Goal: Task Accomplishment & Management: Manage account settings

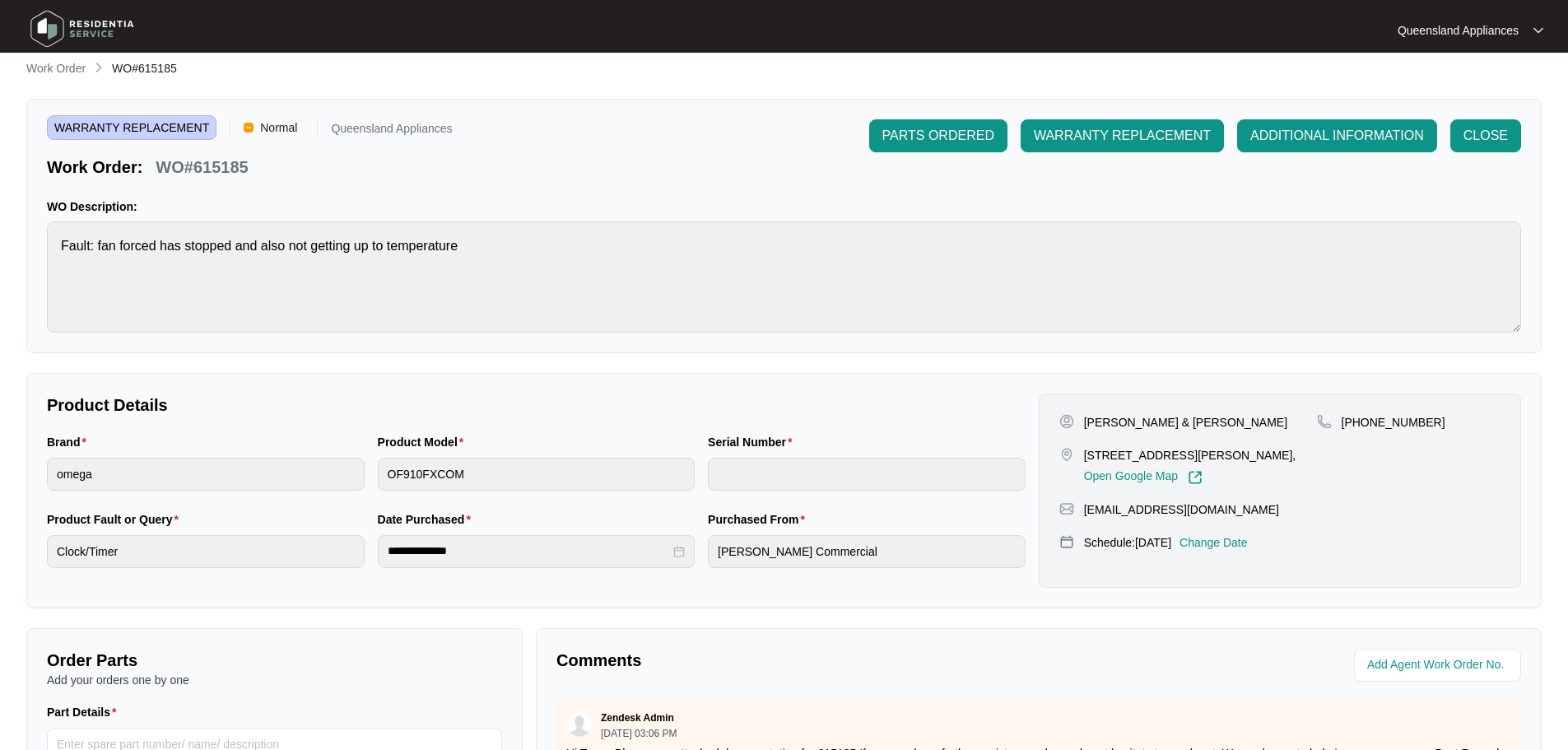
scroll to position [1734, 0]
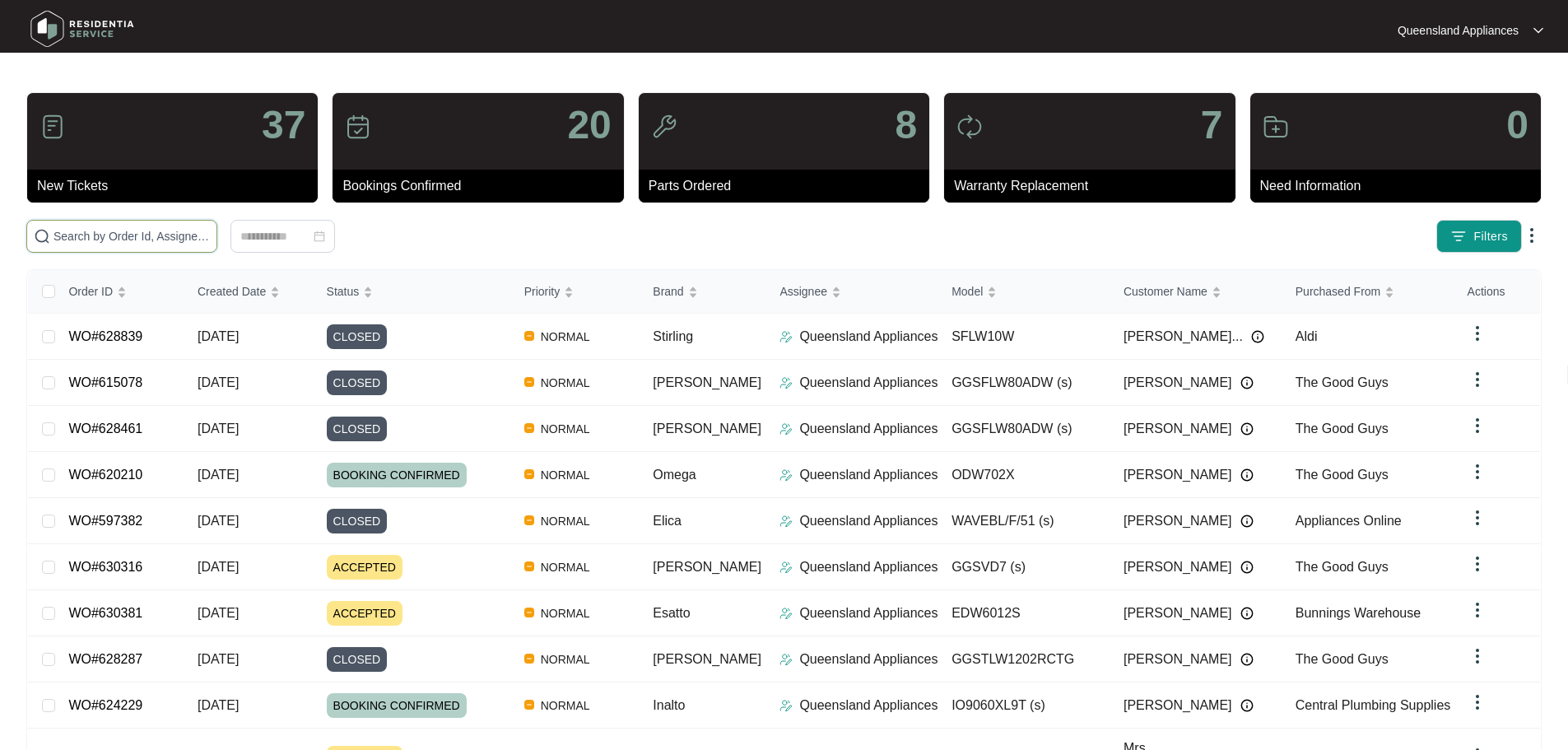
click at [115, 233] on input "text" at bounding box center [132, 236] width 157 height 18
paste input "629377"
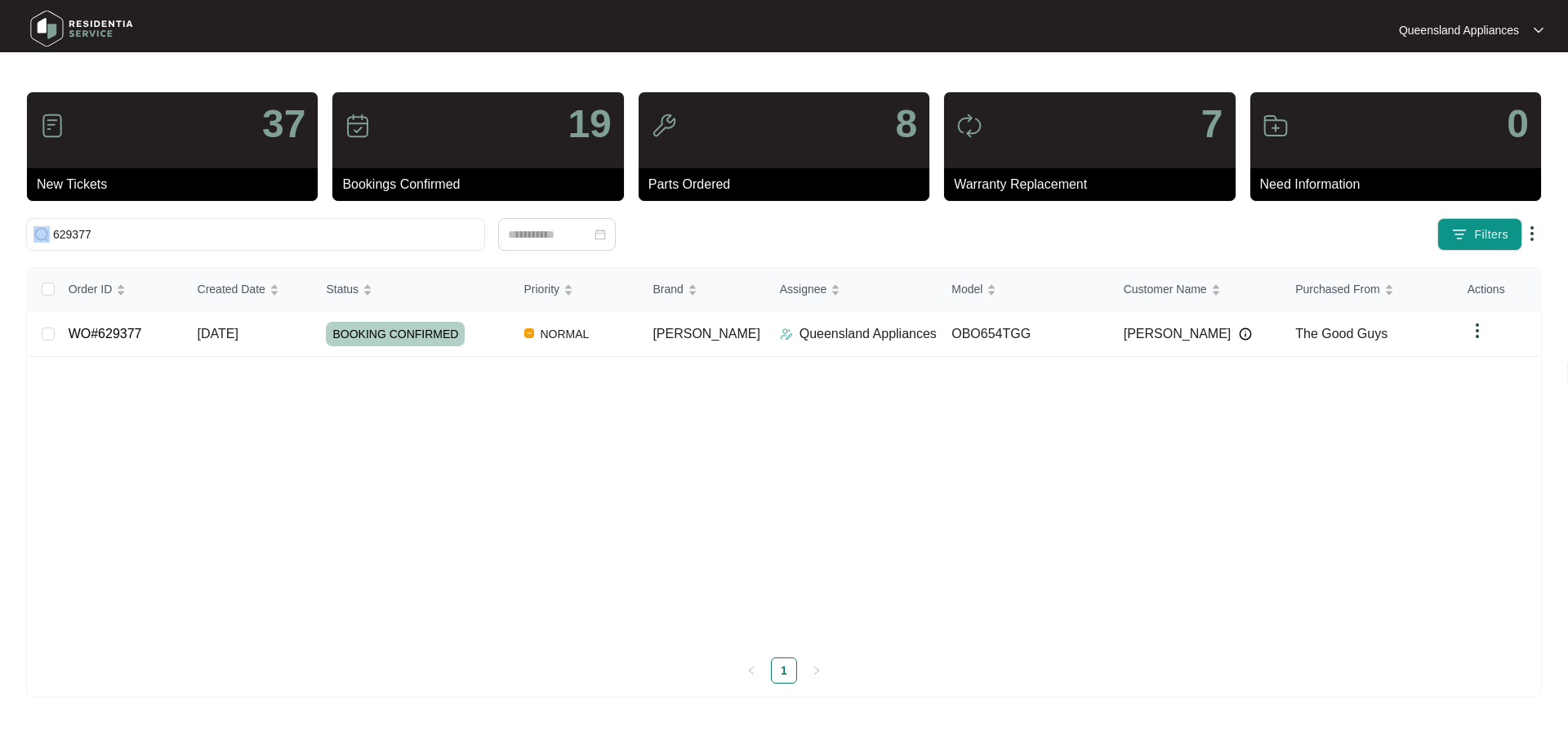
drag, startPoint x: 195, startPoint y: 241, endPoint x: 0, endPoint y: 210, distance: 197.4
click at [0, 210] on main "37 New Tickets 19 Bookings Confirmed 8 Parts Ordered 7 Warranty Replacement 0 N…" at bounding box center [784, 372] width 1568 height 744
click at [160, 233] on input "629377" at bounding box center [265, 234] width 424 height 18
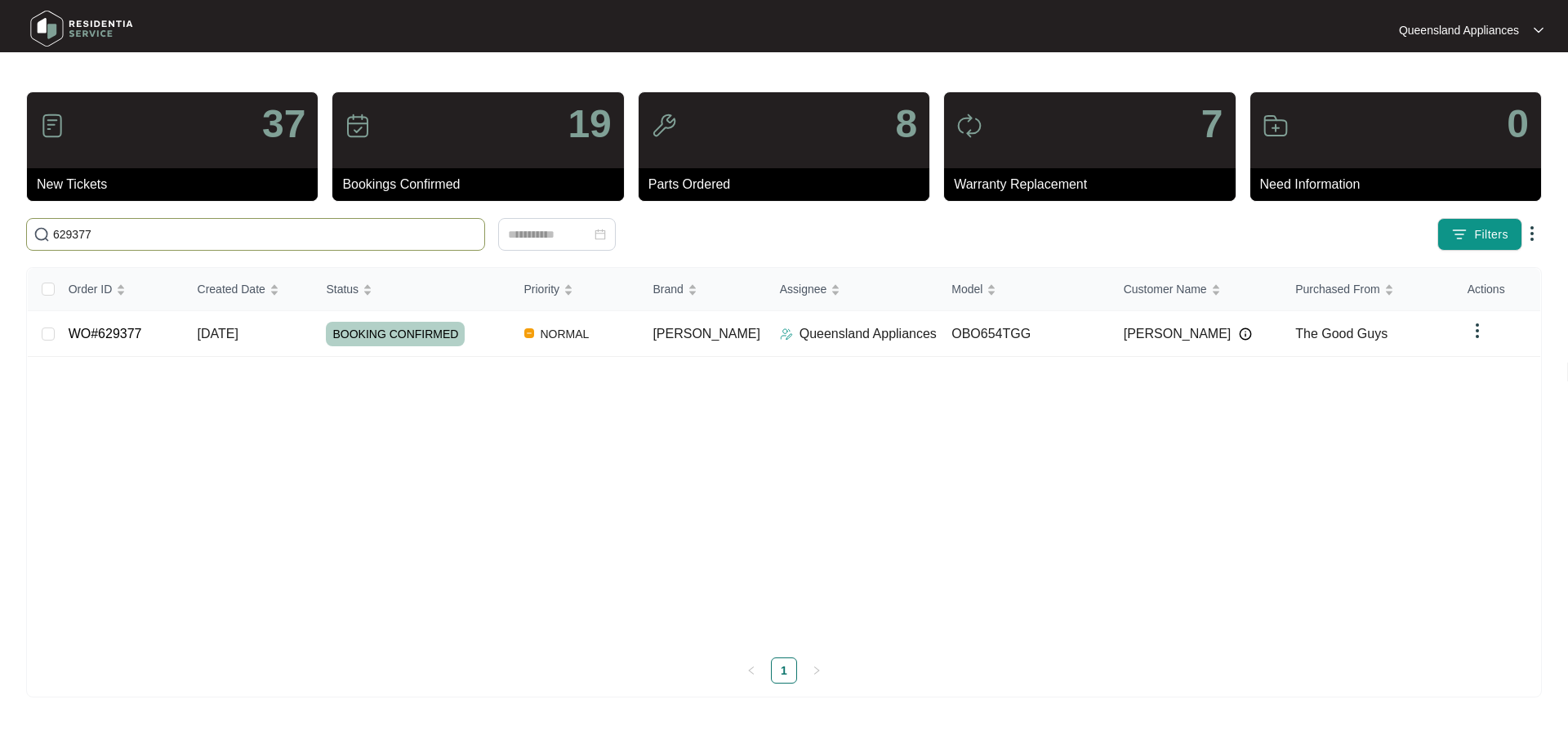
paste input "153"
click at [333, 237] on input "629153" at bounding box center [265, 234] width 424 height 18
paste input "30388"
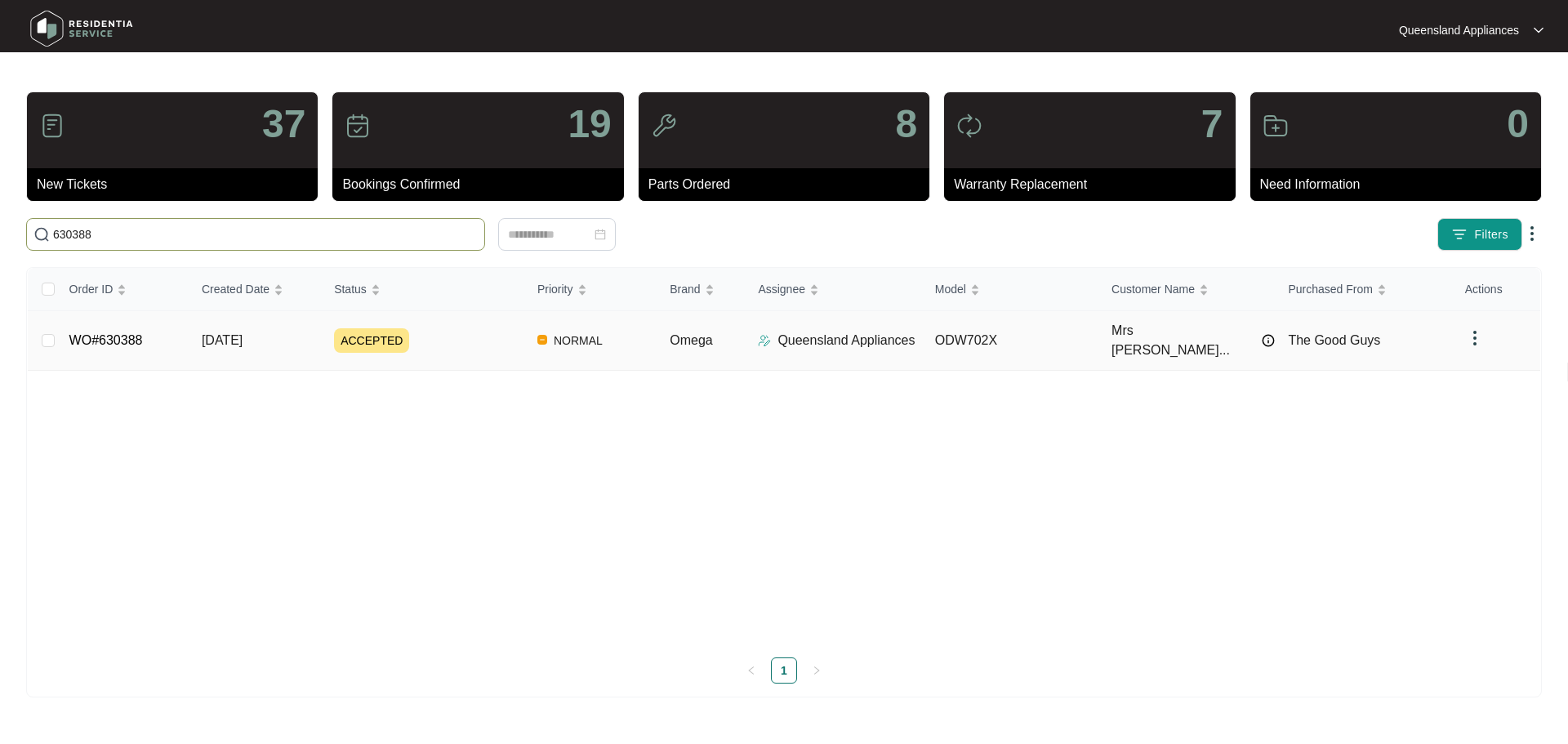
type input "630388"
click at [505, 331] on div "ACCEPTED" at bounding box center [429, 340] width 190 height 25
click at [506, 330] on div "ACCEPTED" at bounding box center [429, 340] width 190 height 25
click at [441, 331] on div "ACCEPTED" at bounding box center [429, 340] width 190 height 25
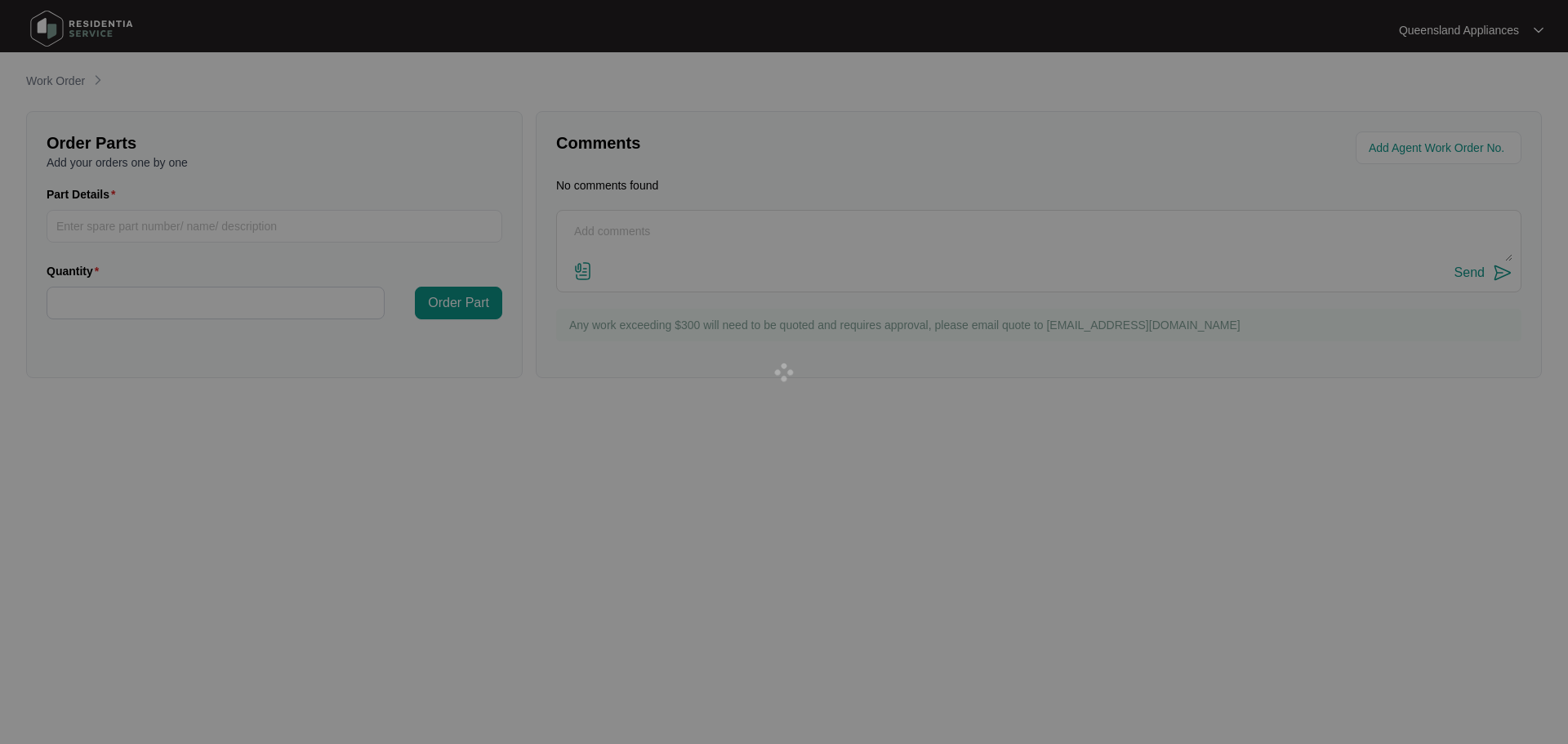
click at [294, 337] on div at bounding box center [784, 372] width 1568 height 744
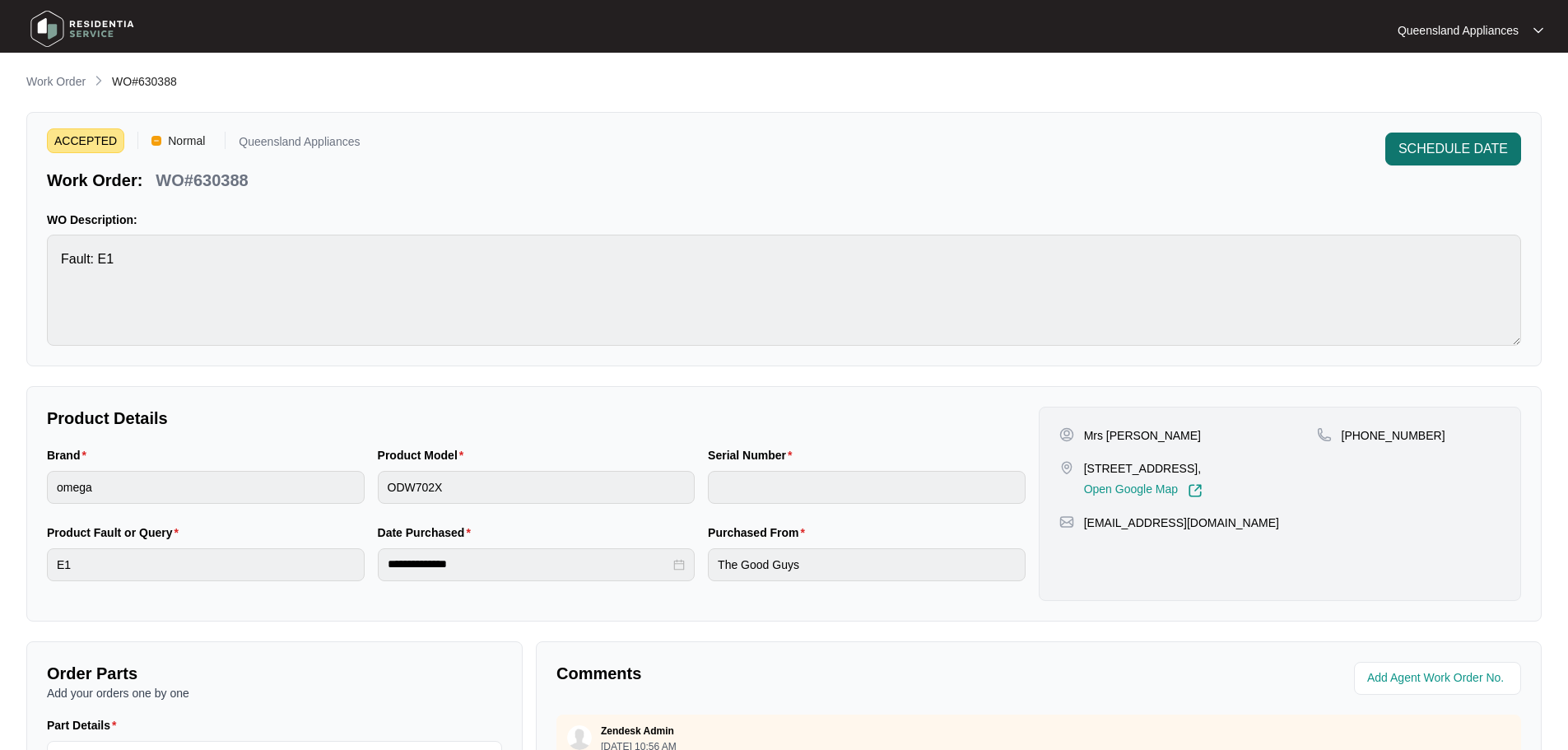
click at [1428, 158] on span "SCHEDULE DATE" at bounding box center [1453, 148] width 110 height 19
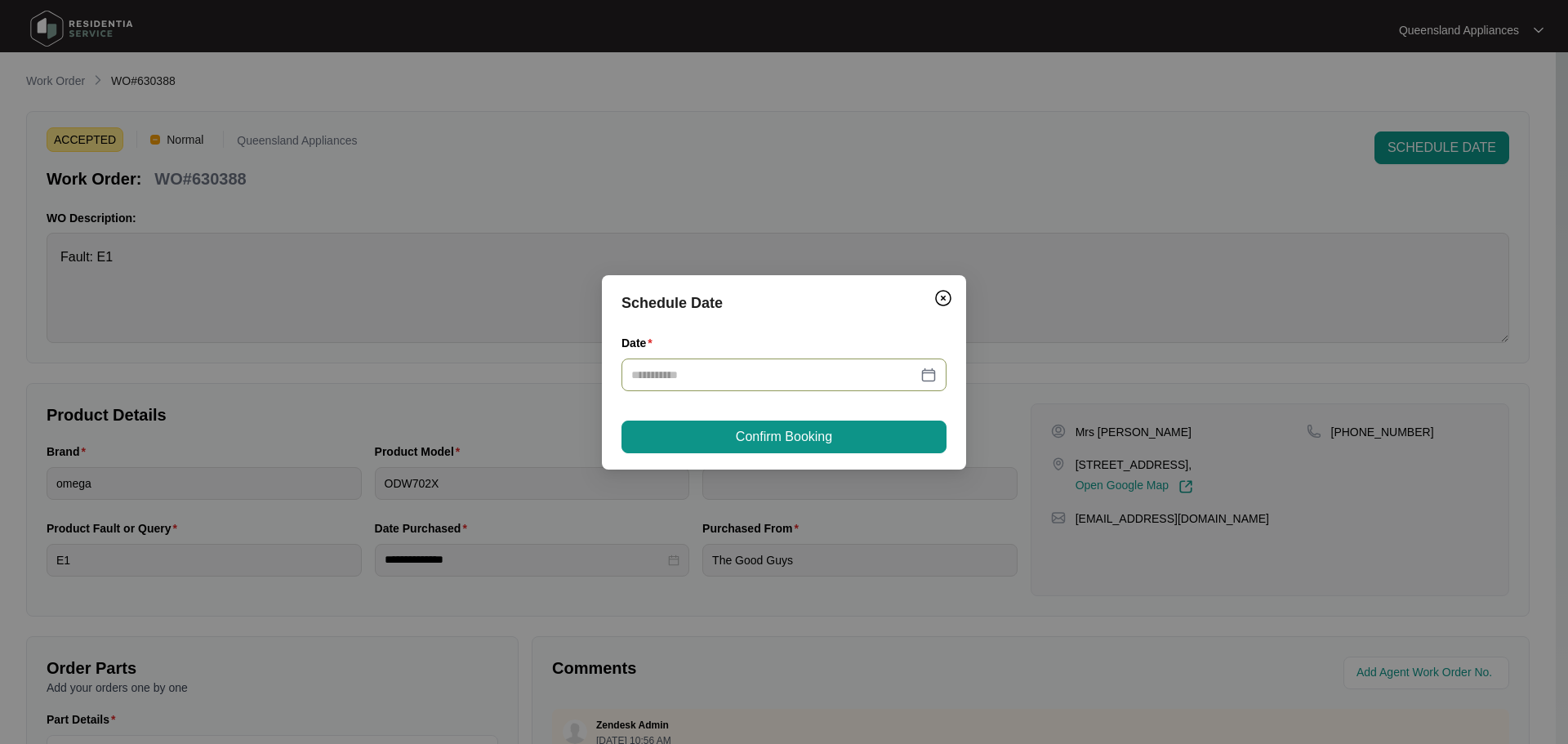
click at [813, 368] on input "Date" at bounding box center [773, 375] width 286 height 18
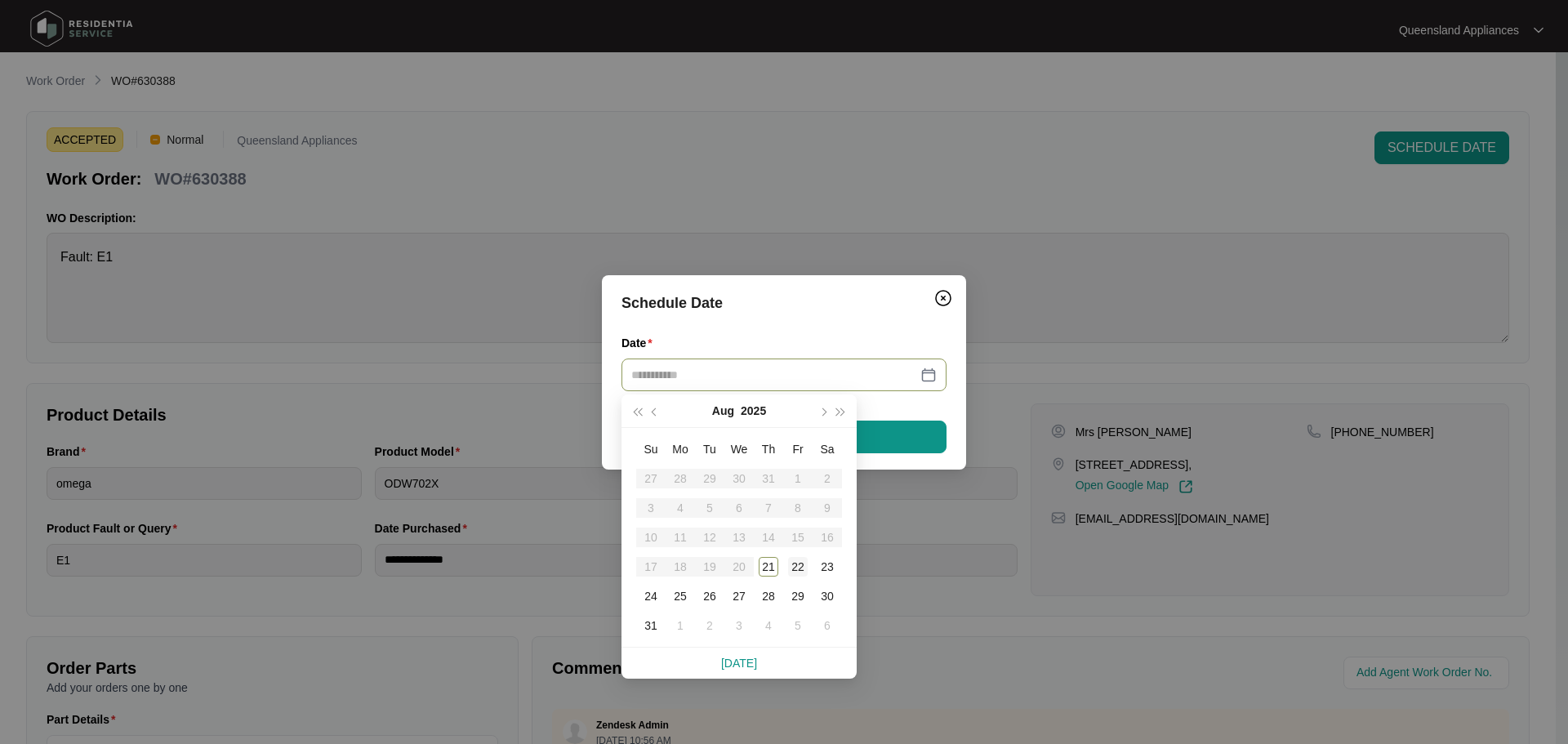
type input "**********"
click at [798, 569] on div "22" at bounding box center [797, 566] width 19 height 19
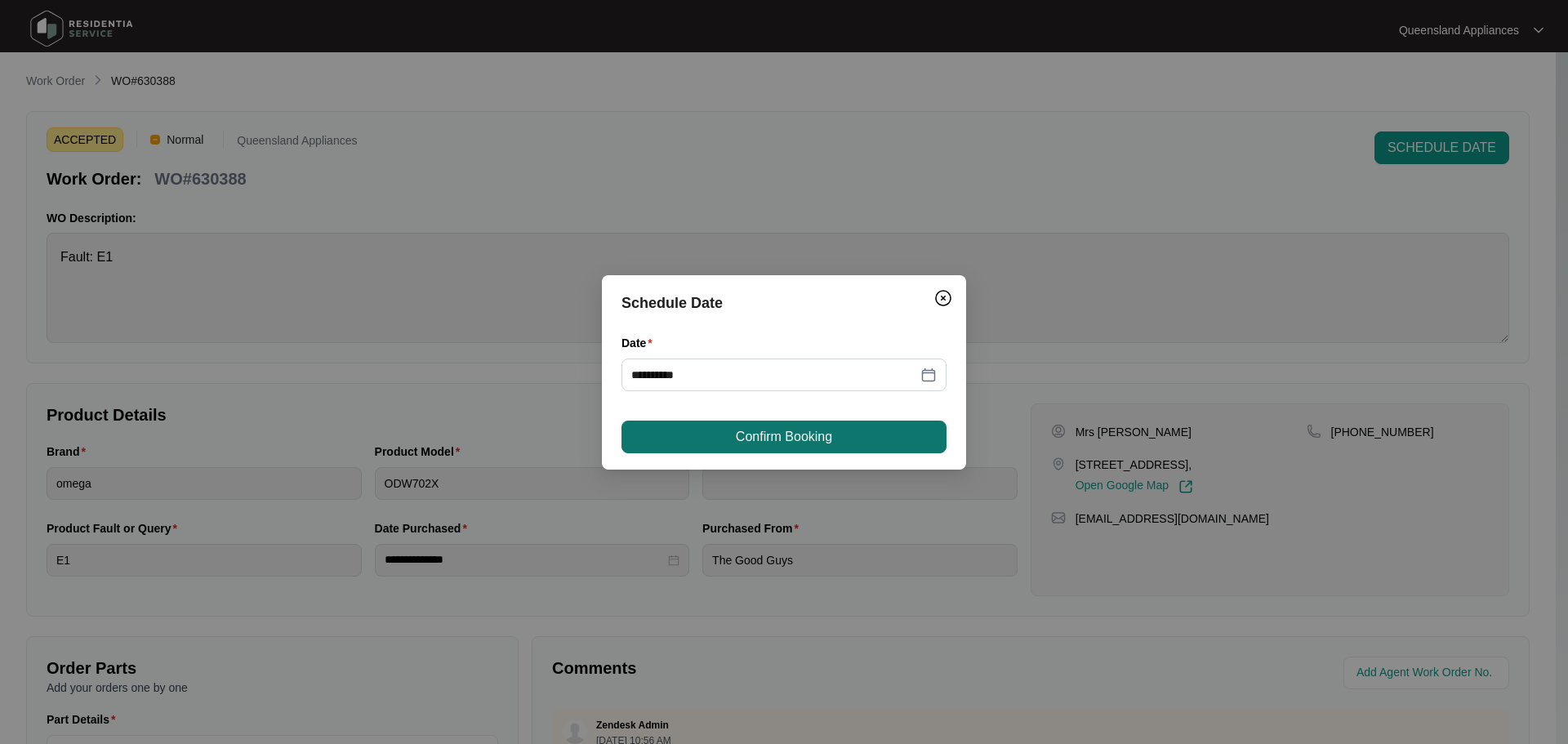
click at [762, 442] on span "Confirm Booking" at bounding box center [784, 436] width 96 height 19
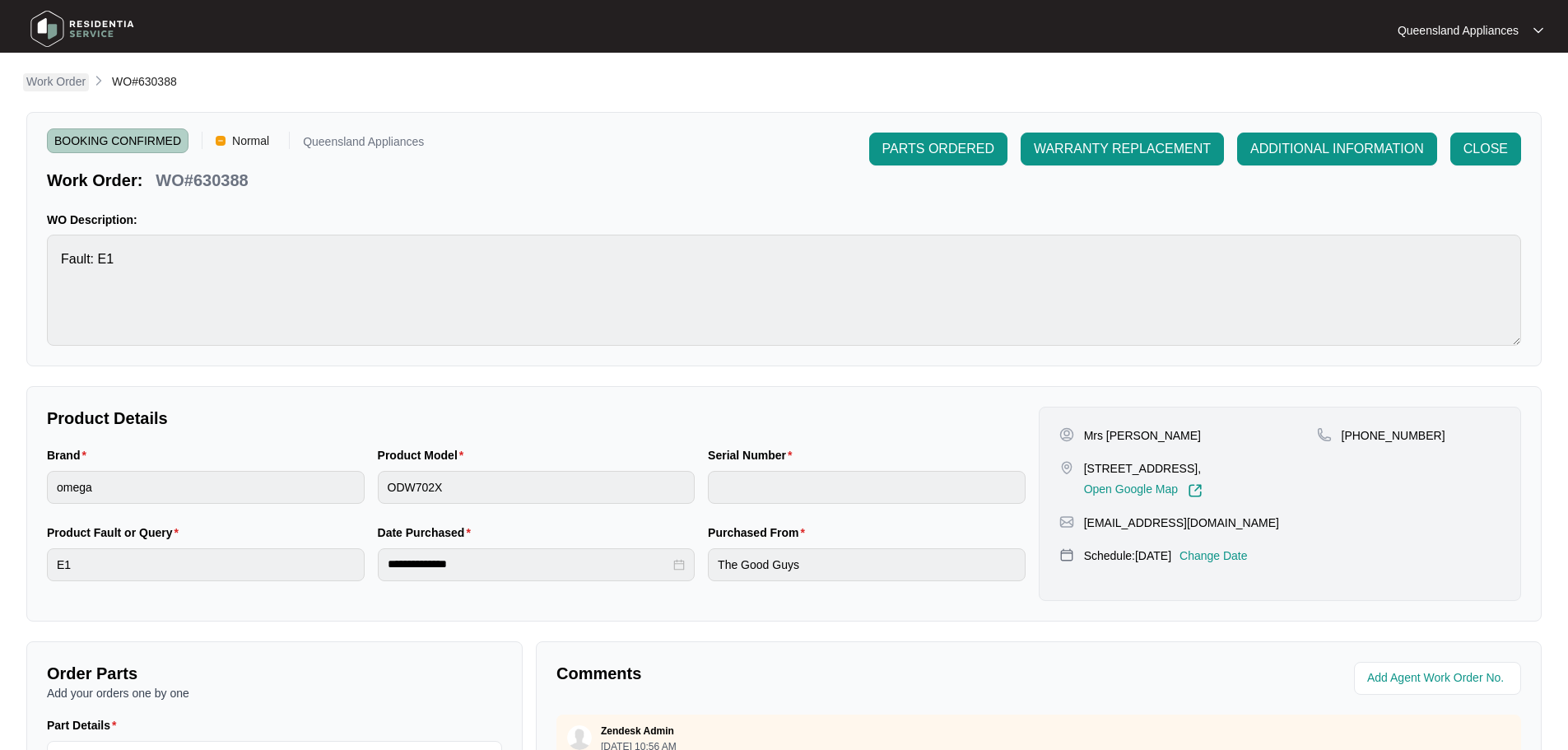
click at [72, 85] on p "Work Order" at bounding box center [56, 81] width 59 height 17
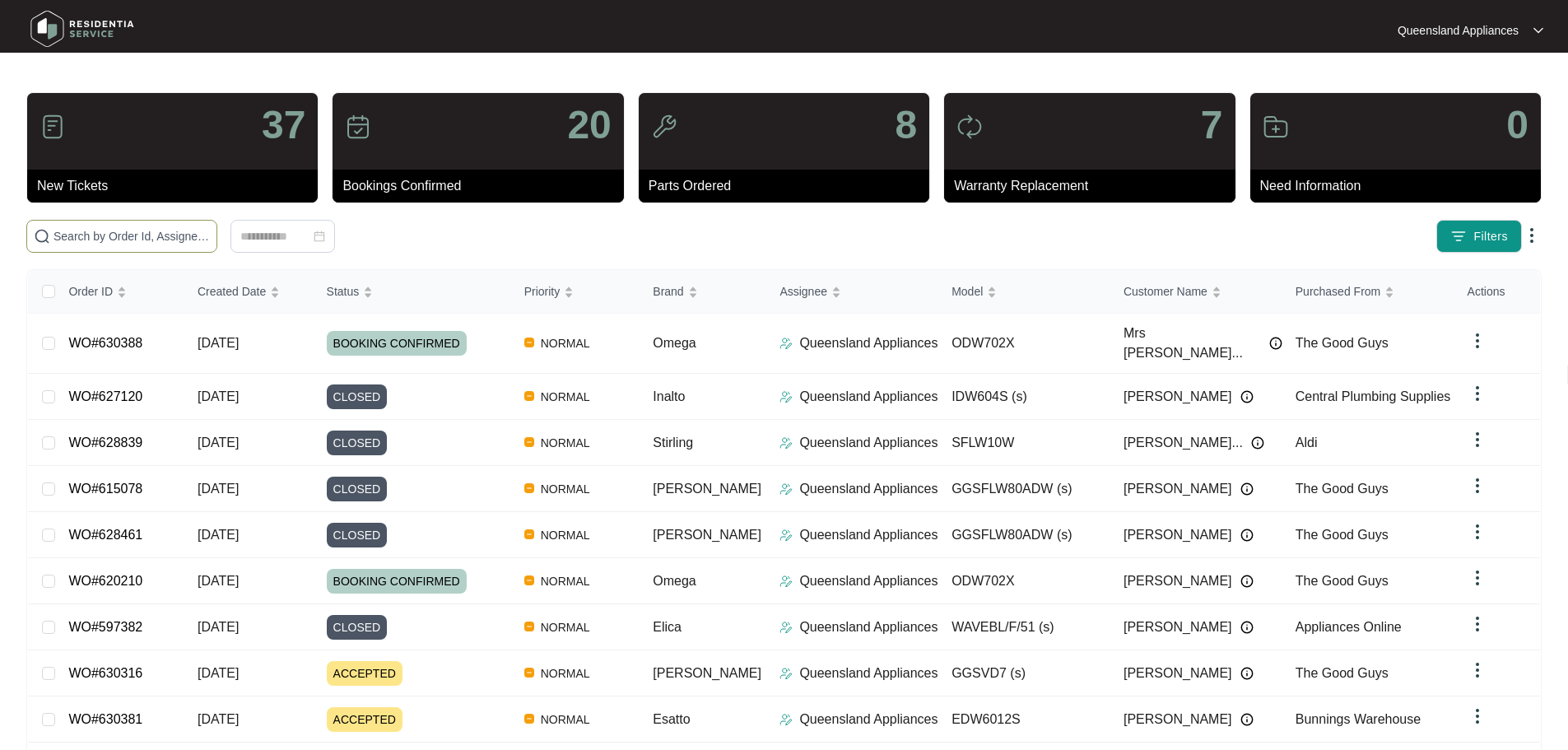
click at [189, 227] on input "text" at bounding box center [132, 236] width 157 height 18
paste input "626902"
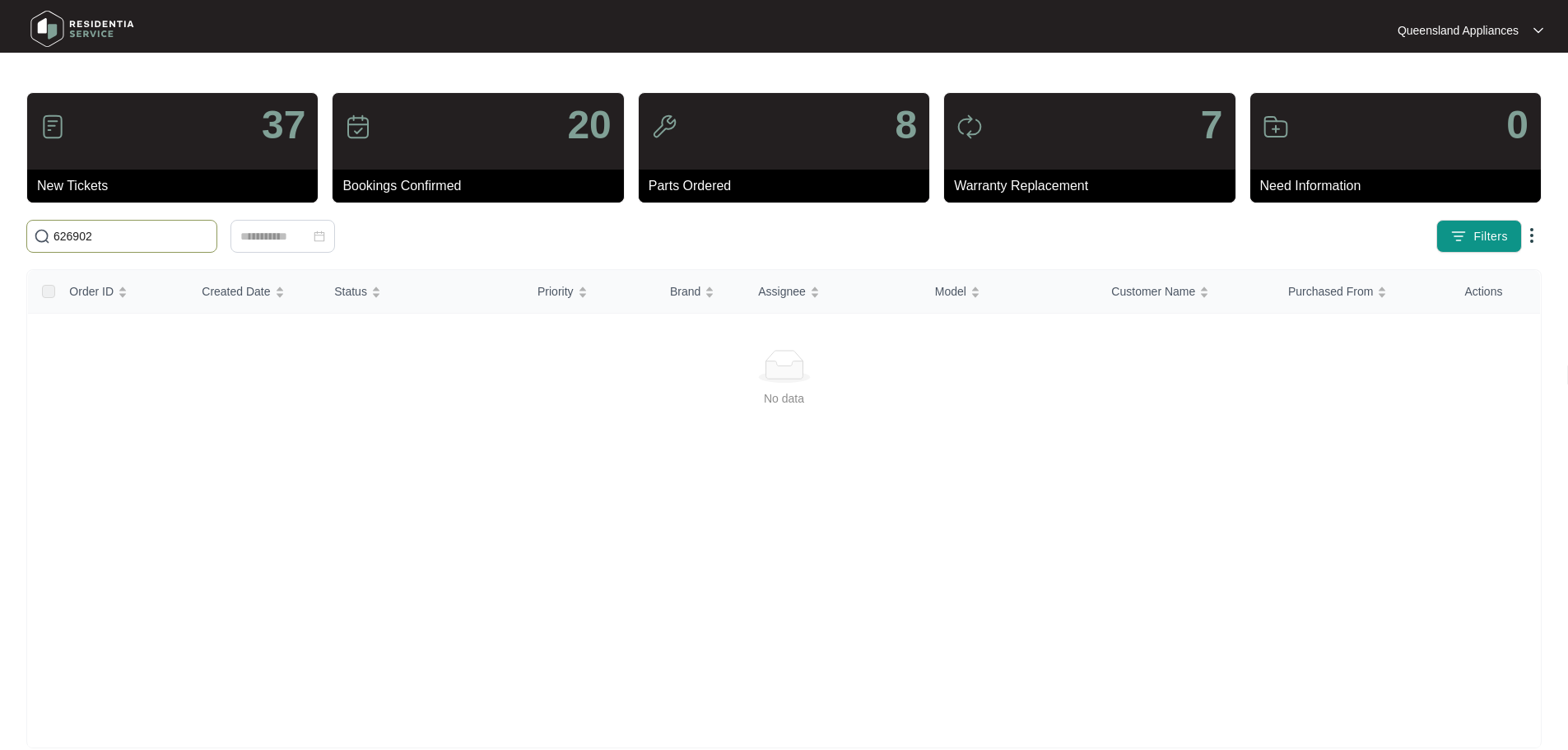
drag, startPoint x: 47, startPoint y: 196, endPoint x: 0, endPoint y: 189, distance: 47.5
click at [0, 189] on main "37 New Tickets 20 Bookings Confirmed 8 Parts Ordered 7 Warranty Replacement 0 N…" at bounding box center [784, 387] width 1568 height 774
click at [58, 231] on input "626902" at bounding box center [132, 236] width 157 height 18
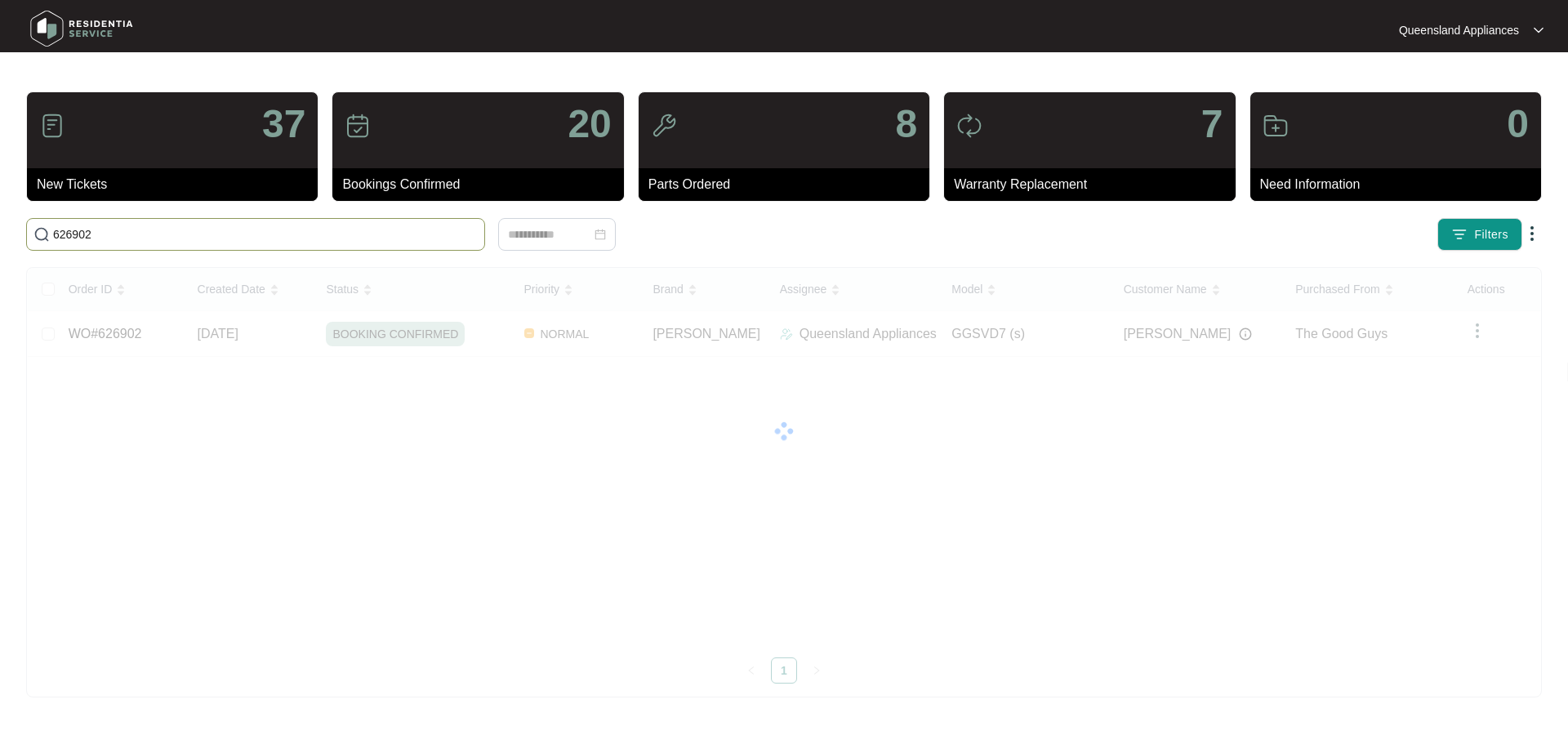
click at [313, 236] on input "626902" at bounding box center [265, 234] width 424 height 18
click at [306, 235] on input "626902" at bounding box center [265, 234] width 424 height 18
paste input "628967"
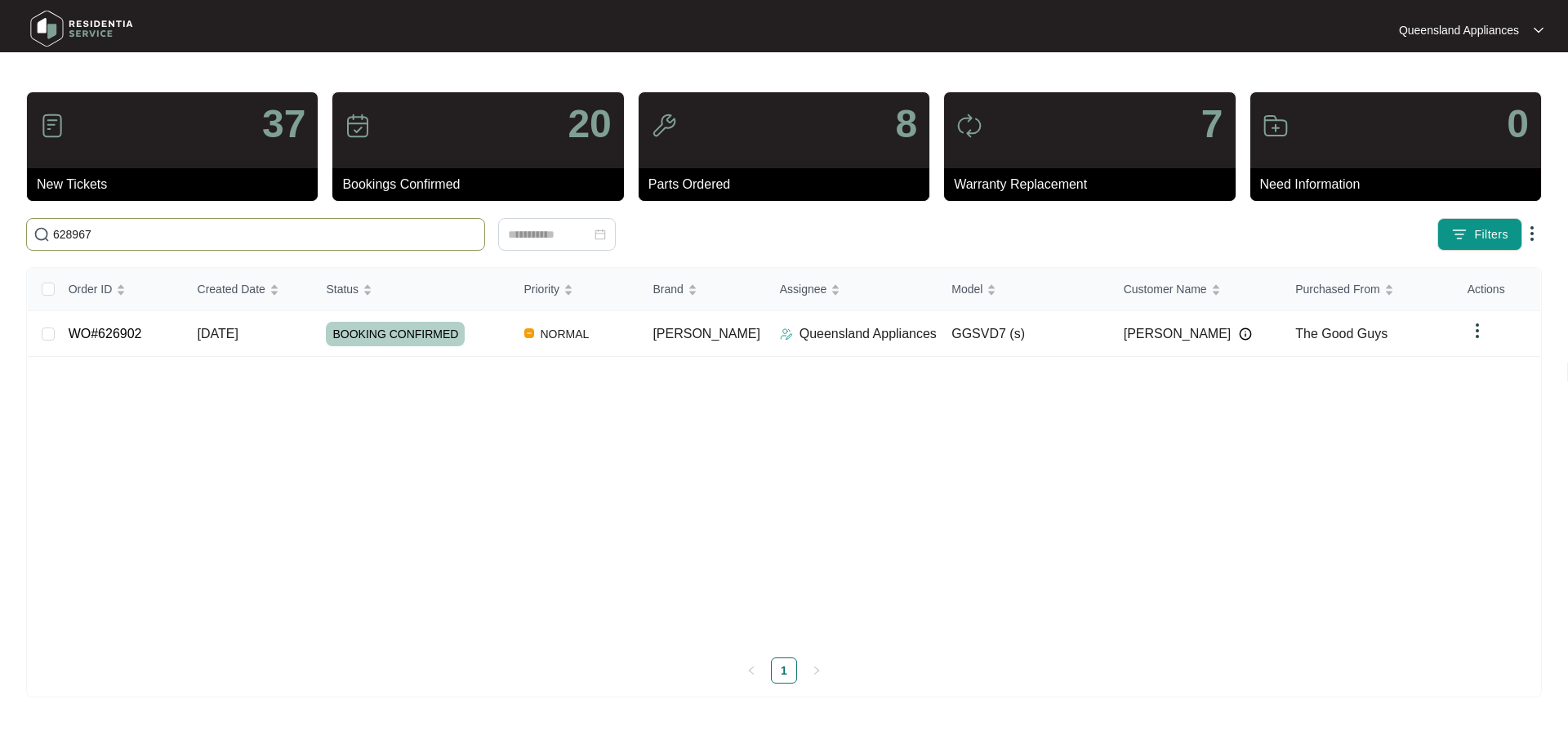
click at [130, 230] on input "628967" at bounding box center [265, 234] width 424 height 18
click at [37, 231] on img at bounding box center [42, 234] width 16 height 16
click at [86, 240] on input "628967" at bounding box center [265, 234] width 424 height 18
click at [79, 229] on input "628967" at bounding box center [265, 234] width 424 height 18
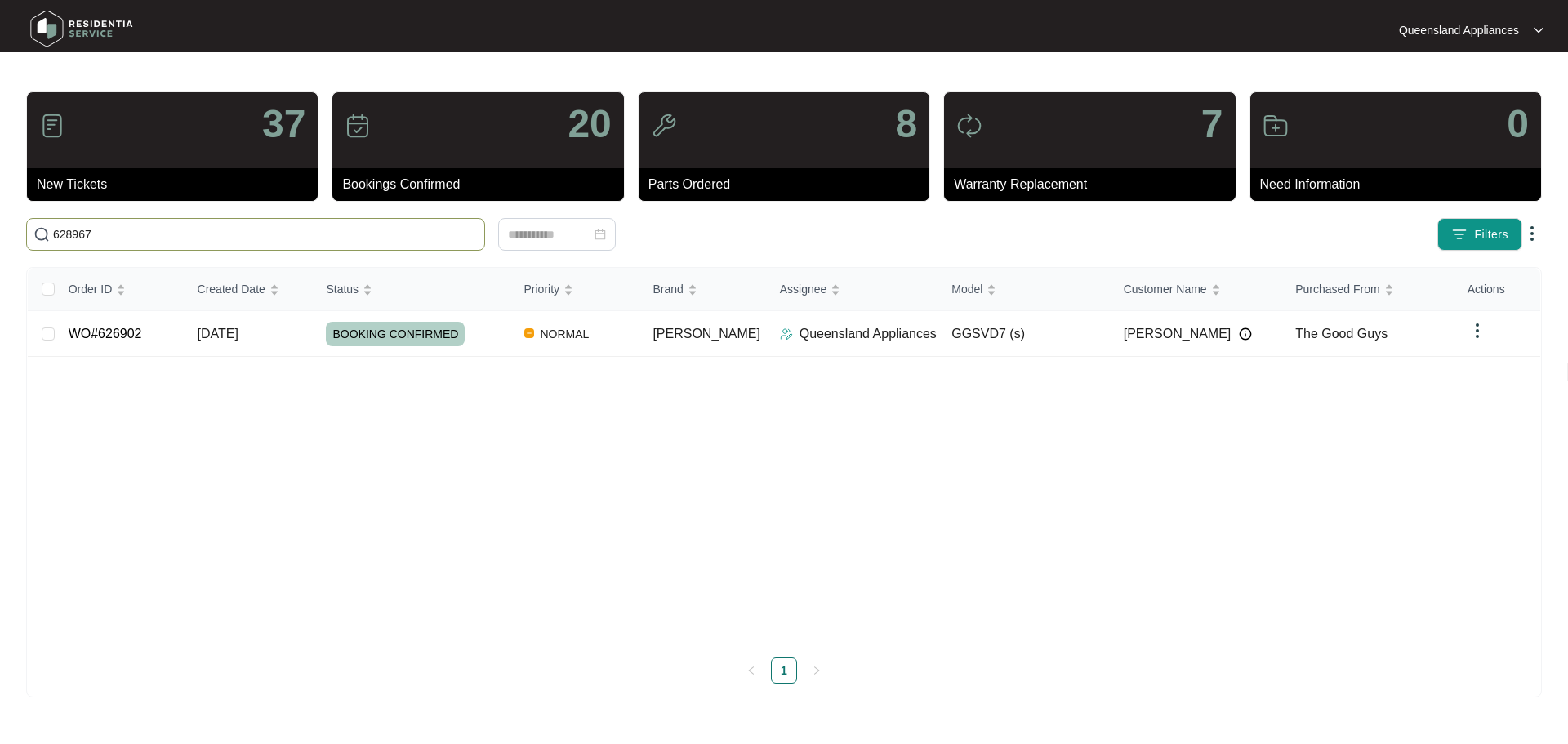
paste input "text"
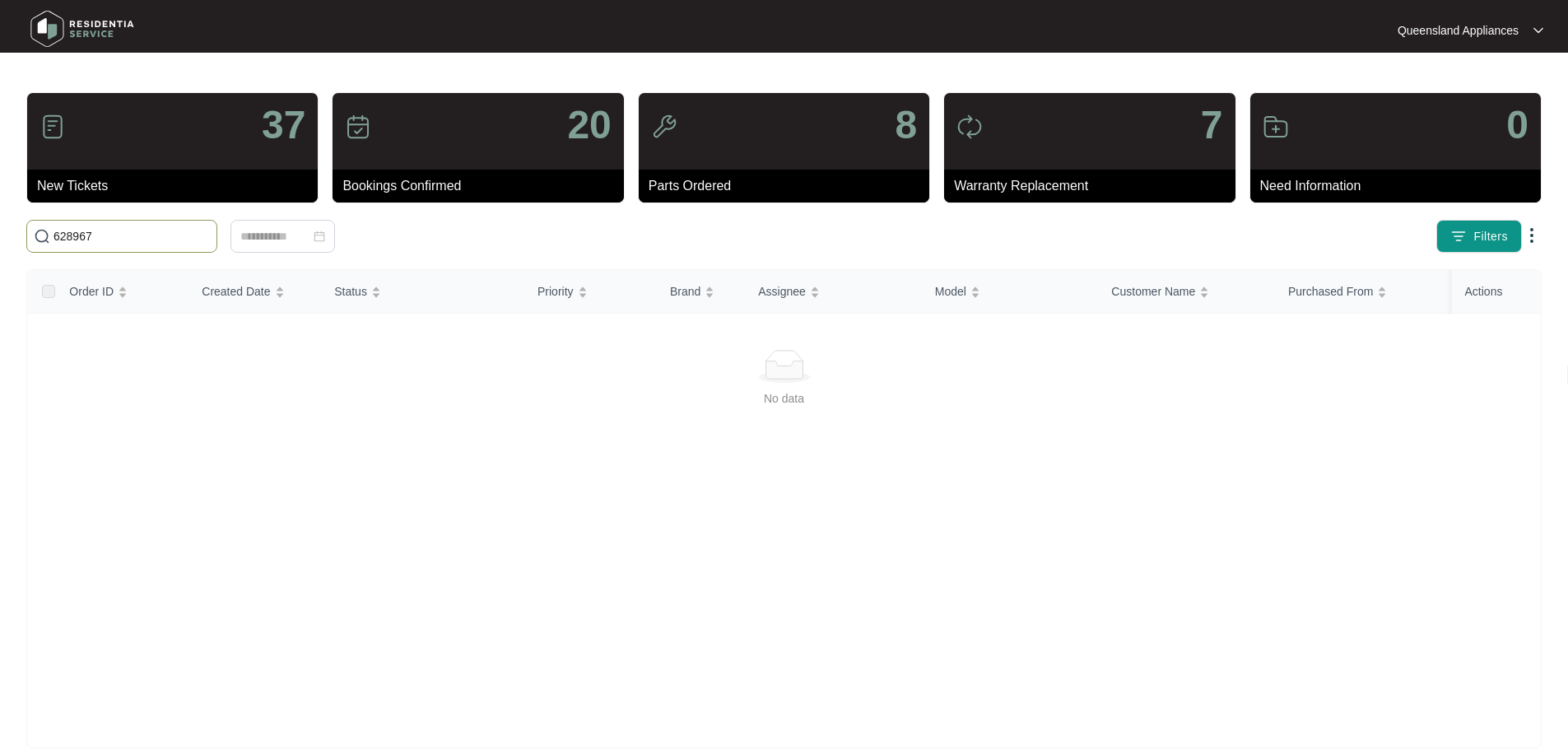
click at [56, 235] on input "628967" at bounding box center [132, 236] width 157 height 18
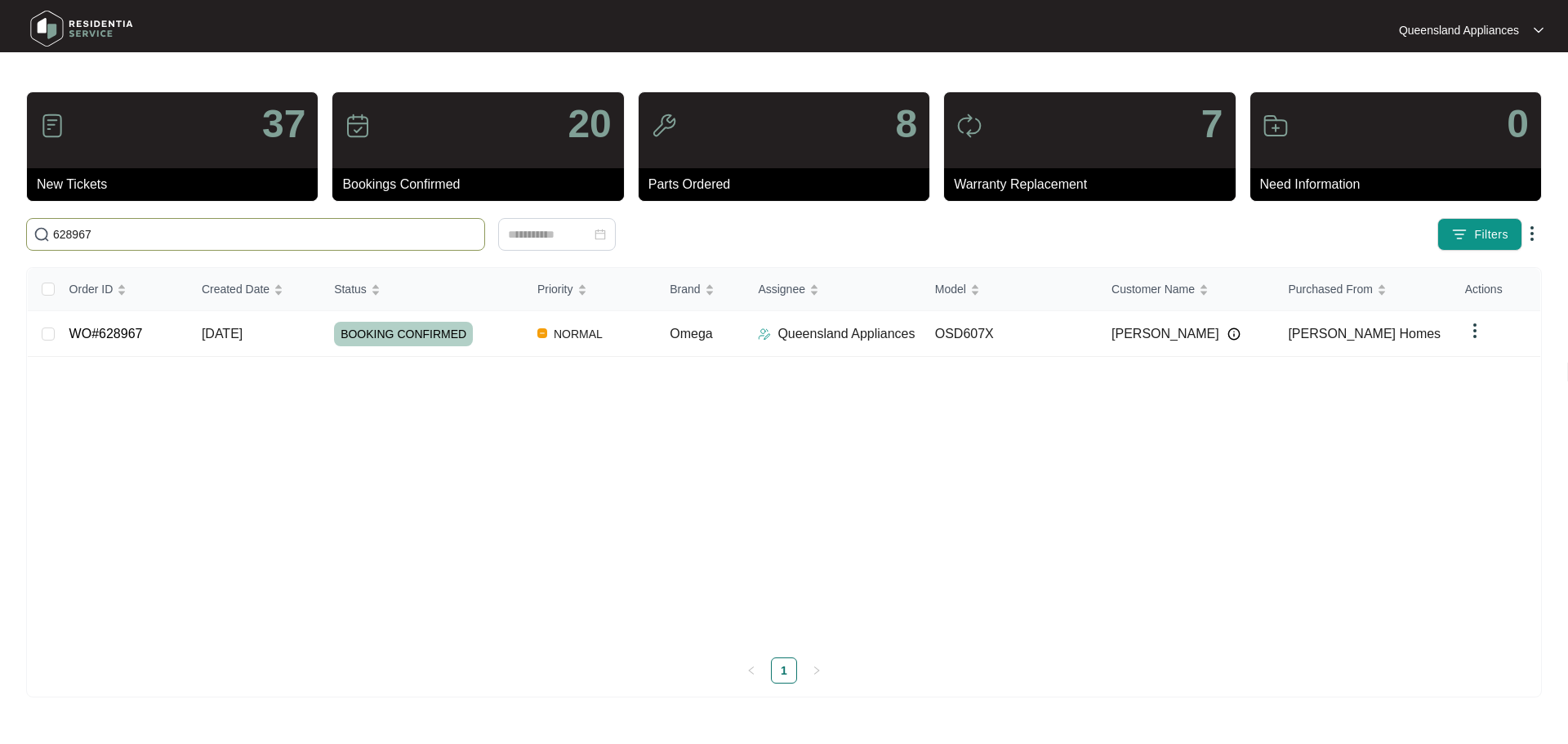
click at [416, 227] on input "628967" at bounding box center [265, 234] width 424 height 18
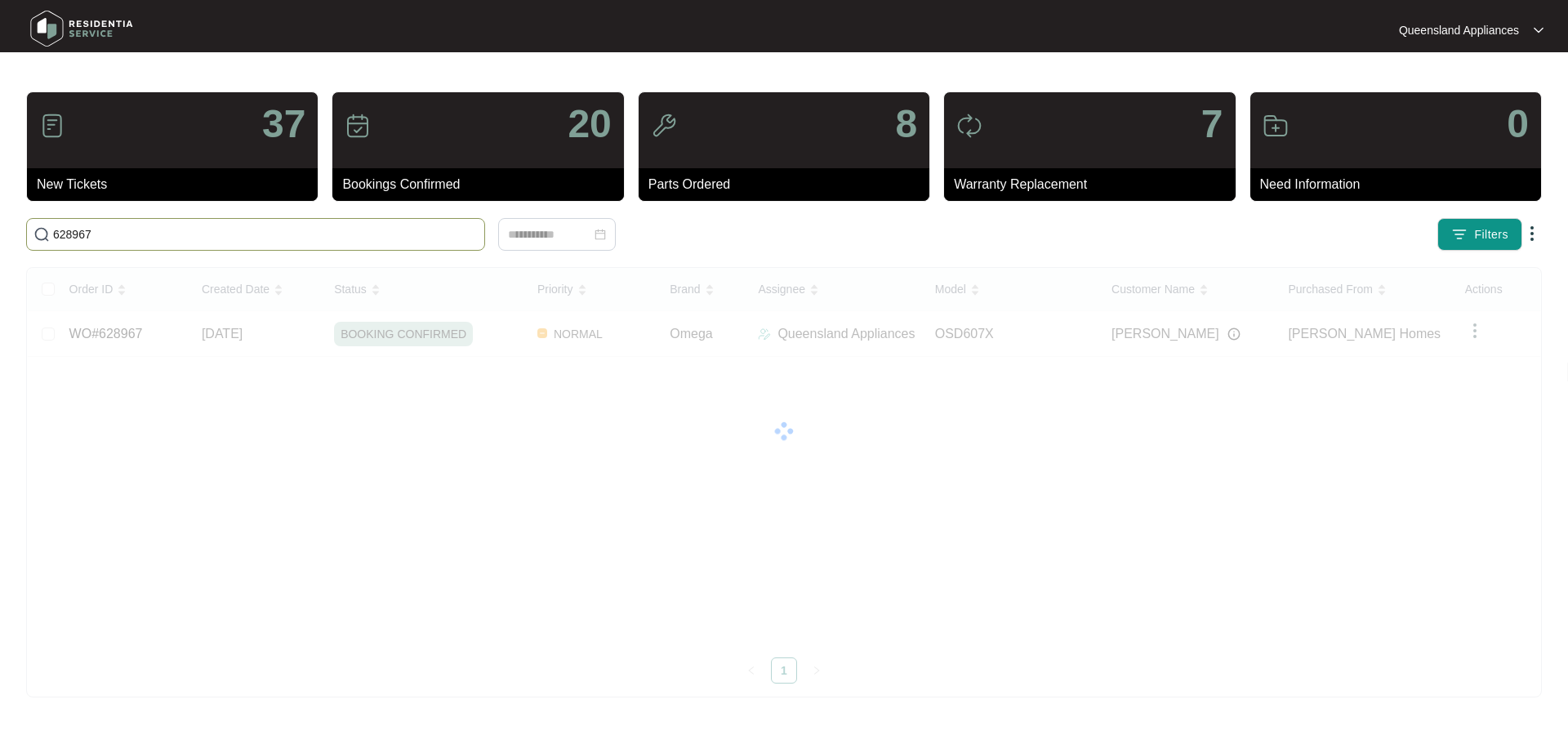
click at [416, 227] on input "628967" at bounding box center [265, 234] width 424 height 18
paste input "9455"
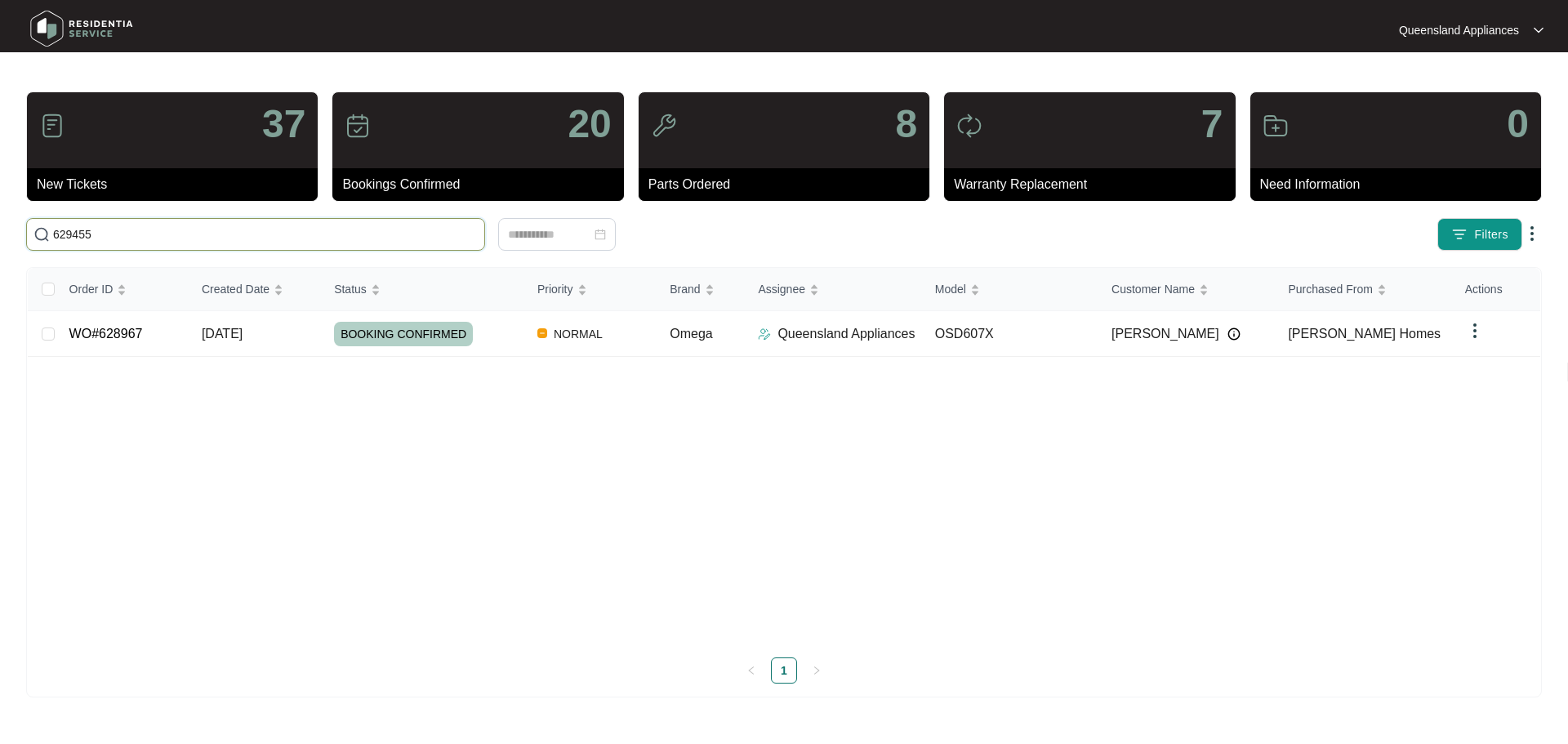
click at [427, 240] on input "629455" at bounding box center [265, 234] width 424 height 18
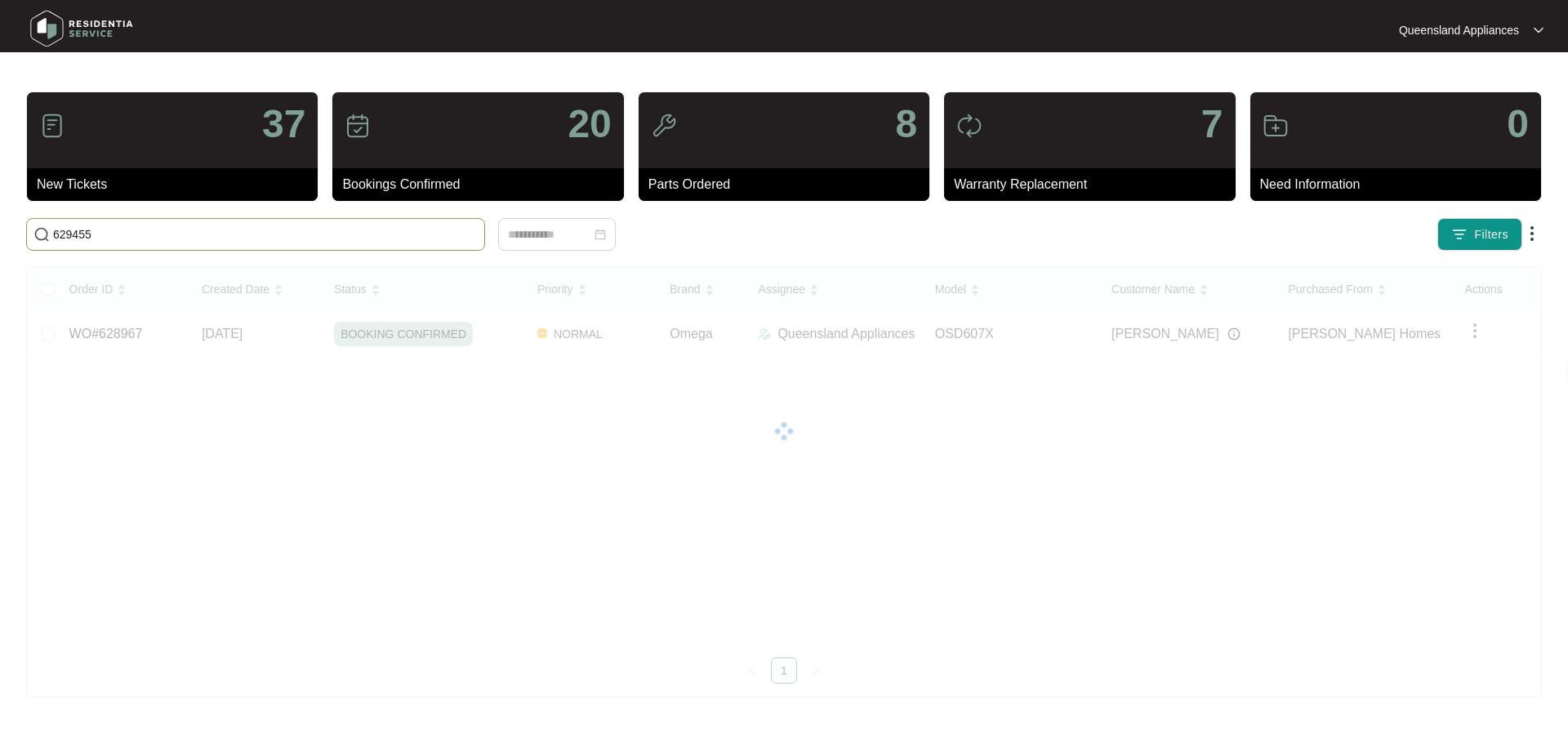
paste input "543"
click at [427, 240] on input "629543" at bounding box center [265, 234] width 424 height 18
click at [380, 225] on input "629543" at bounding box center [265, 234] width 424 height 18
click at [380, 225] on span "629543" at bounding box center [256, 234] width 459 height 33
paste input "629103"
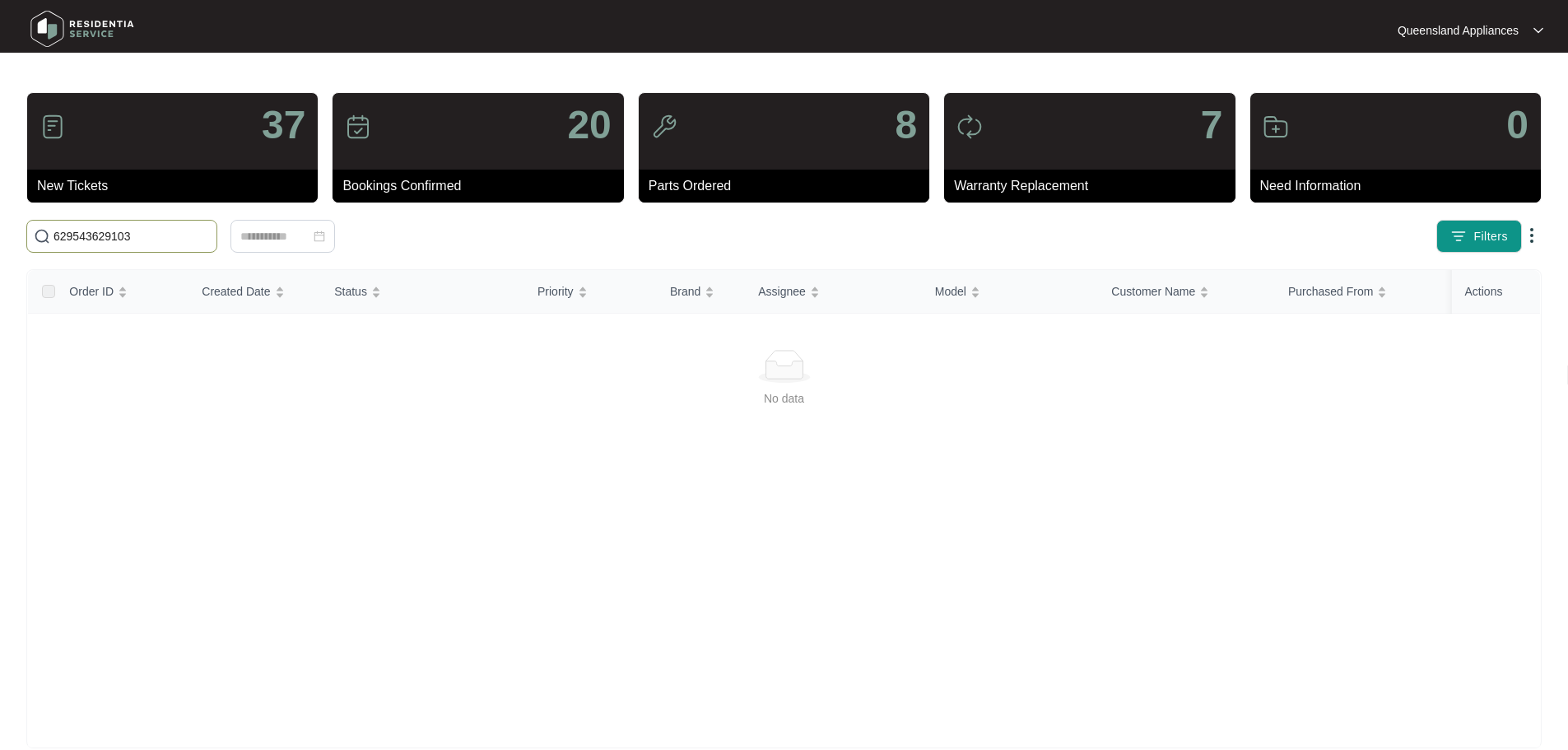
drag, startPoint x: 19, startPoint y: 195, endPoint x: 0, endPoint y: 185, distance: 21.5
click at [0, 185] on main "37 New Tickets 20 Bookings Confirmed 8 Parts Ordered 7 Warranty Replacement 0 N…" at bounding box center [784, 387] width 1568 height 774
paste input "text"
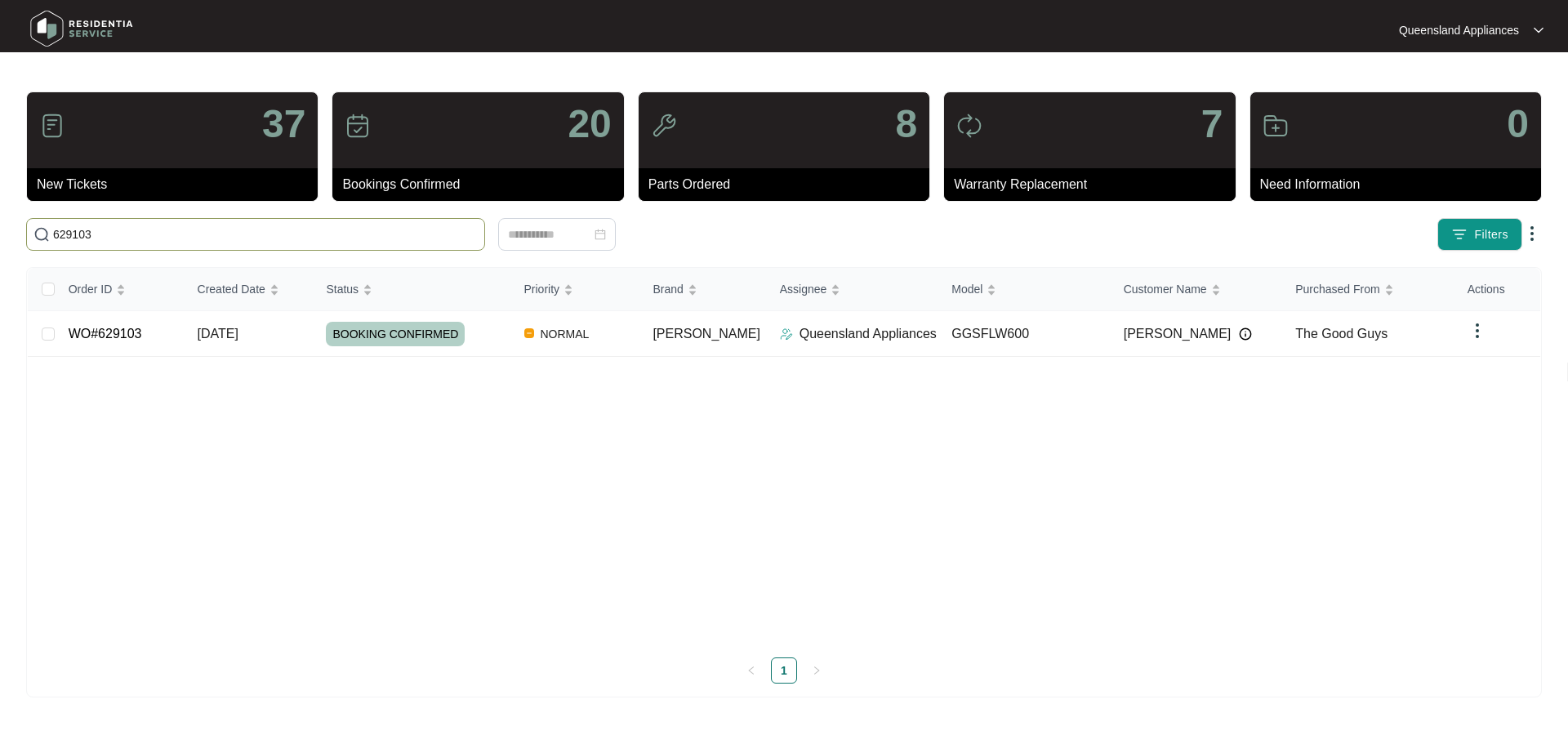
type input "629103"
